Goal: Find contact information: Find contact information

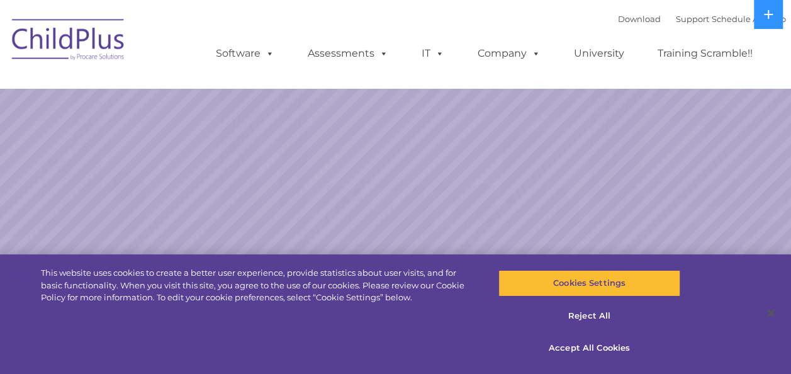
select select "MEDIUM"
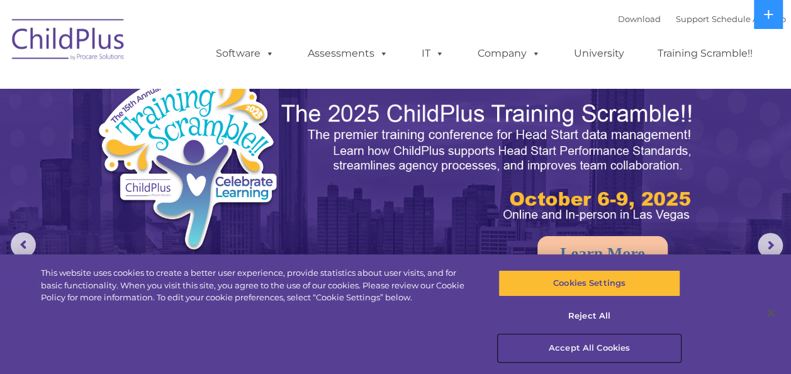
click at [584, 355] on button "Accept All Cookies" at bounding box center [589, 348] width 182 height 26
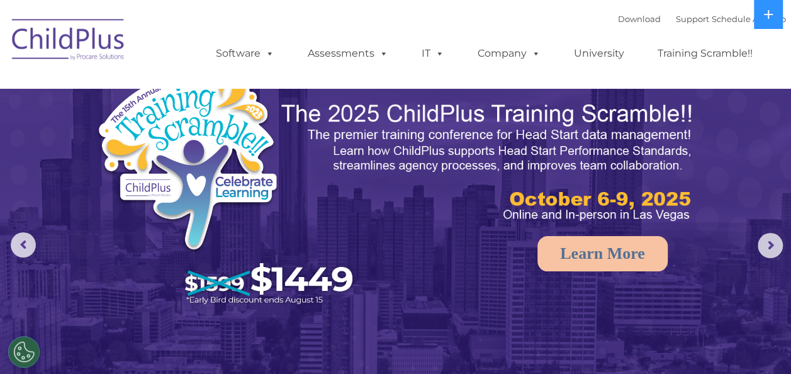
click at [67, 38] on img at bounding box center [69, 41] width 126 height 63
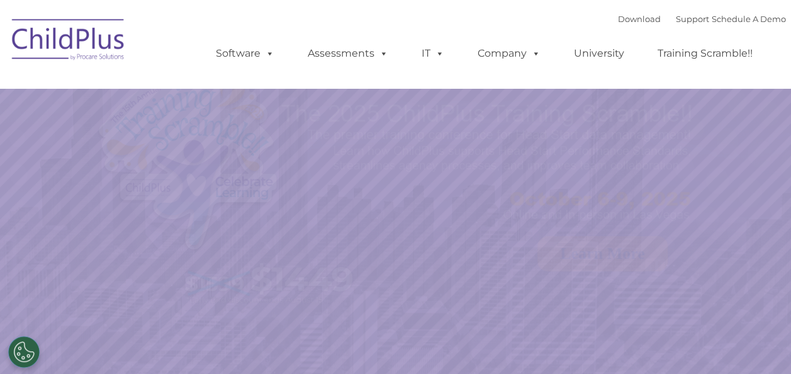
select select "MEDIUM"
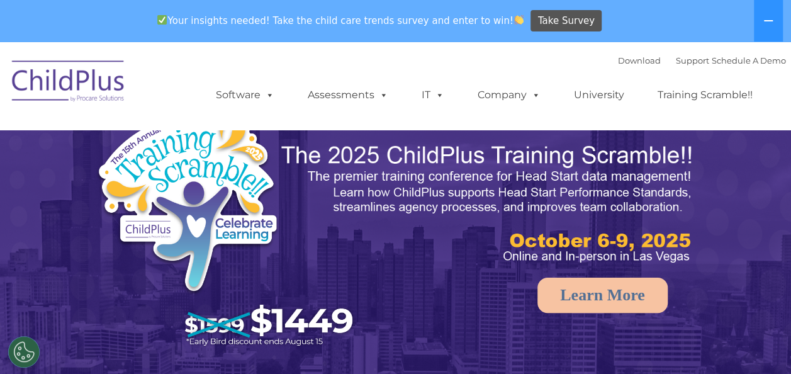
click at [260, 51] on div "Download Support | Schedule A Demo  MENU MENU Software ChildPlus: The original…" at bounding box center [488, 85] width 595 height 69
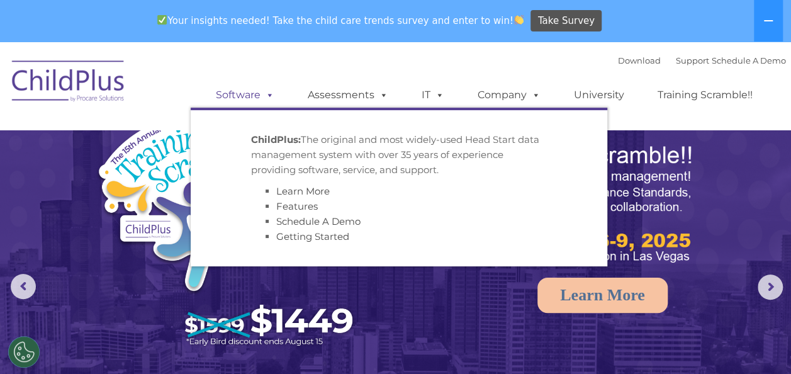
click at [249, 102] on link "Software" at bounding box center [245, 94] width 84 height 25
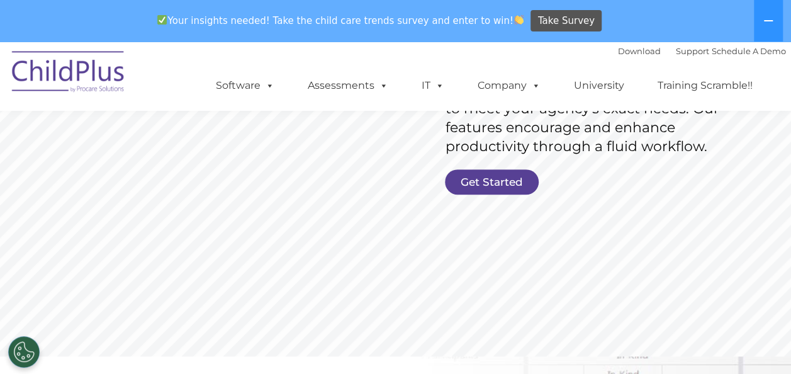
scroll to position [269, 0]
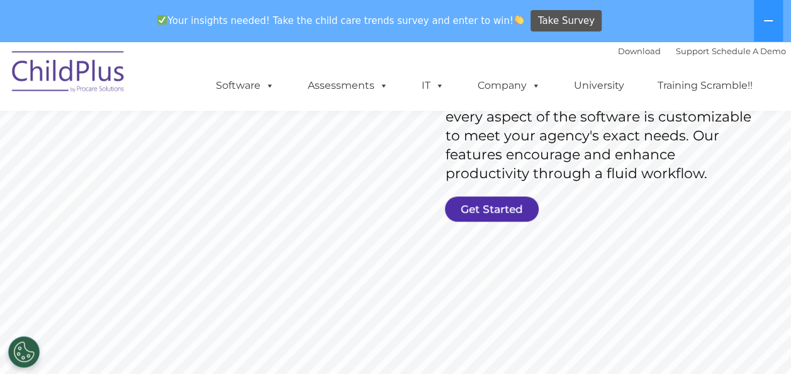
click at [472, 204] on link "Get Started" at bounding box center [492, 208] width 94 height 25
